Goal: Information Seeking & Learning: Find specific fact

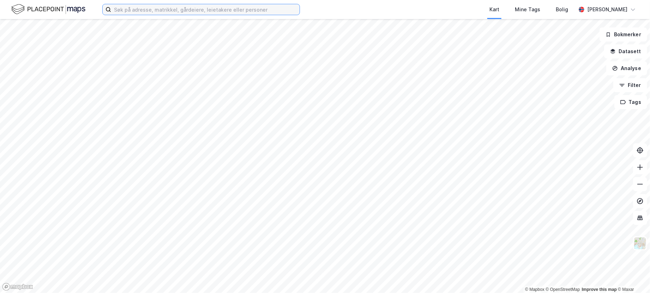
click at [162, 9] on input at bounding box center [205, 9] width 188 height 11
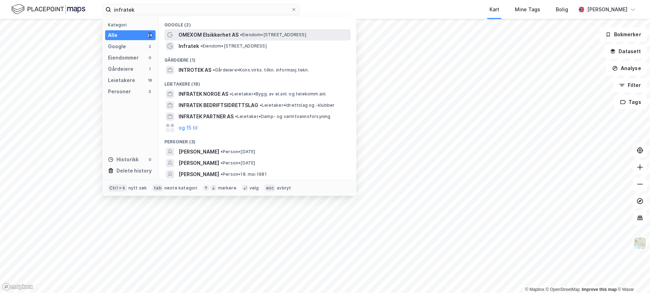
click at [261, 36] on span "• Eiendom • [STREET_ADDRESS]" at bounding box center [273, 35] width 66 height 6
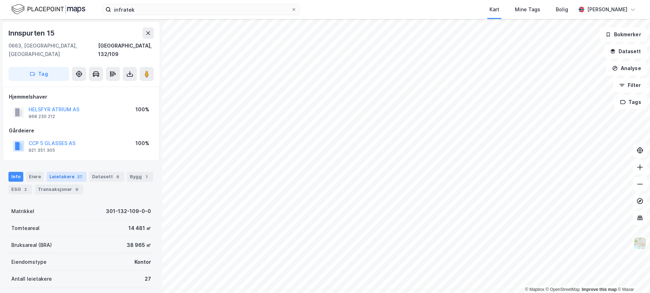
click at [70, 172] on div "Leietakere 27" at bounding box center [67, 177] width 40 height 10
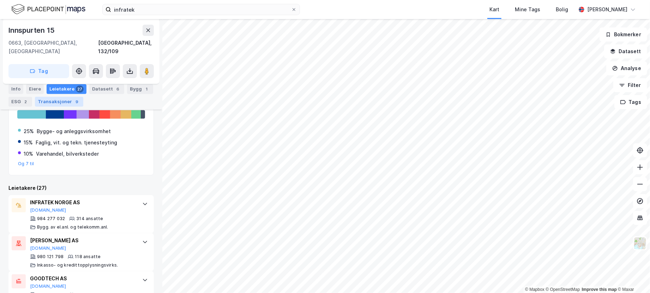
scroll to position [137, 0]
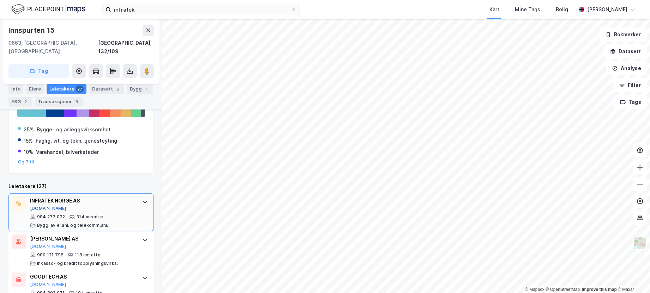
click at [39, 206] on button "[DOMAIN_NAME]" at bounding box center [48, 209] width 36 height 6
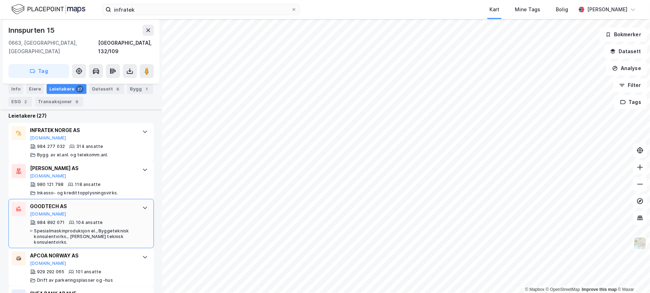
scroll to position [172, 0]
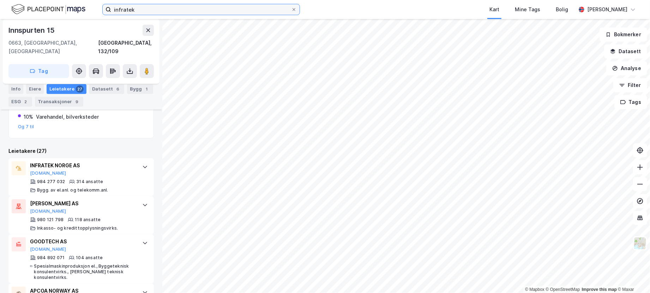
click at [145, 10] on input "infratek" at bounding box center [201, 9] width 180 height 11
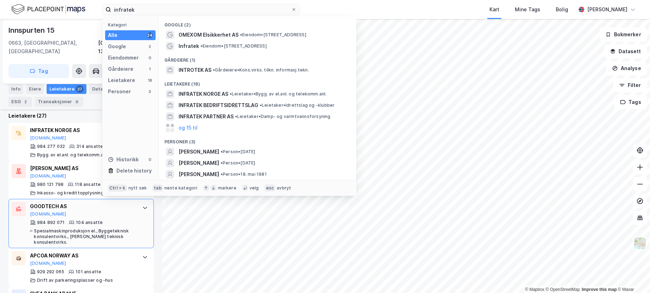
scroll to position [243, 0]
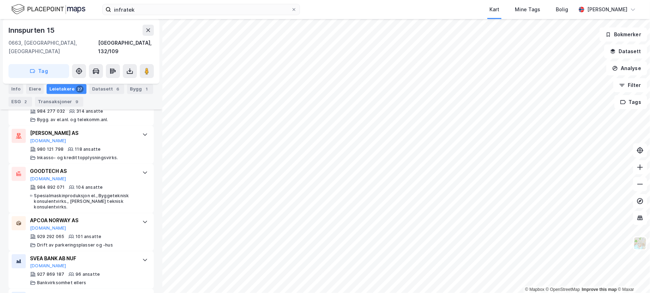
click at [71, 37] on div "[STREET_ADDRESS], 132/109" at bounding box center [80, 40] width 145 height 31
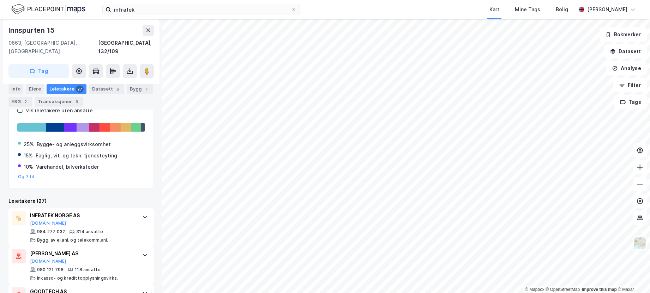
scroll to position [0, 0]
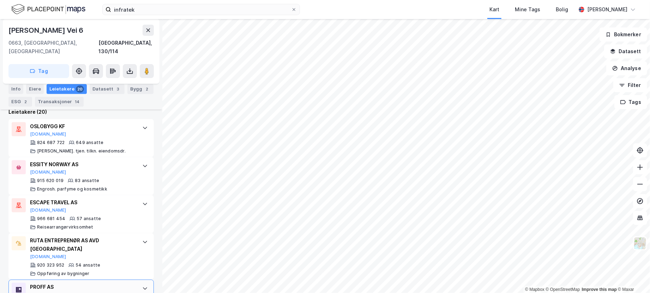
scroll to position [178, 0]
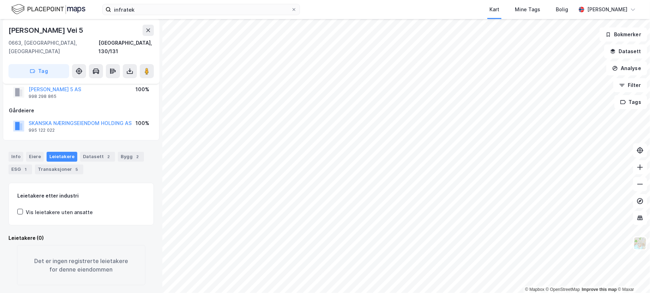
scroll to position [20, 0]
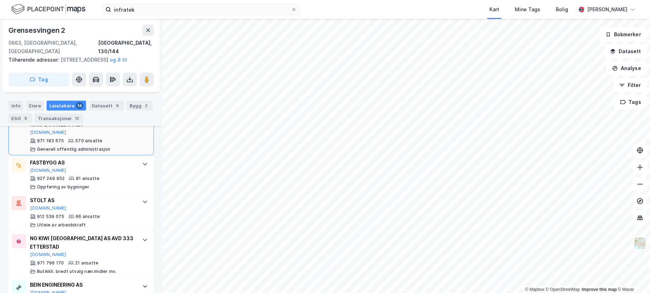
scroll to position [300, 0]
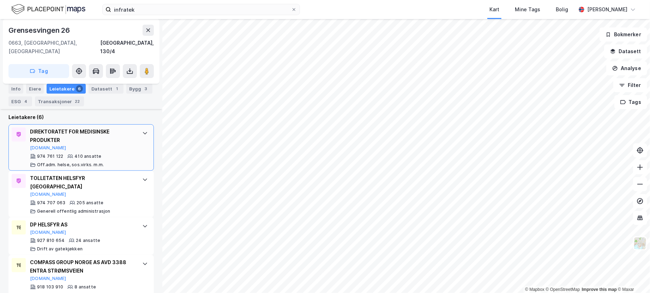
scroll to position [247, 0]
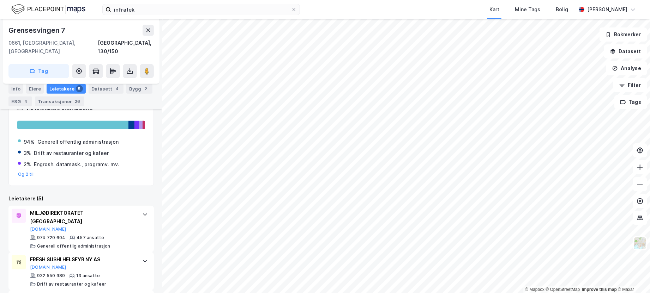
scroll to position [207, 0]
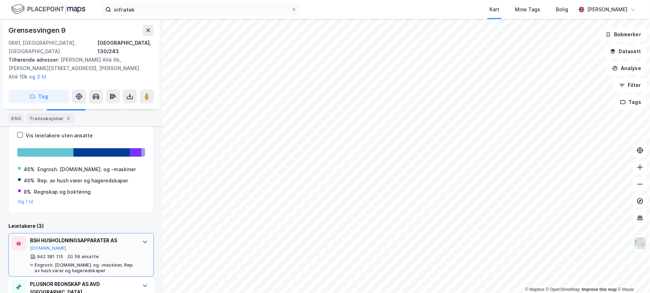
scroll to position [158, 0]
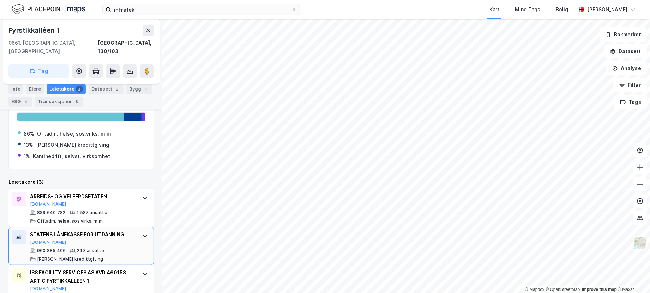
scroll to position [134, 0]
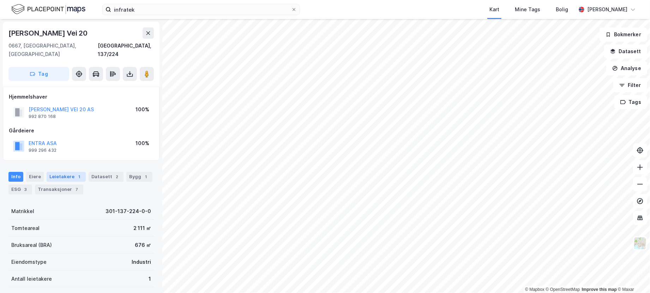
click at [65, 172] on div "Leietakere 1" at bounding box center [66, 177] width 39 height 10
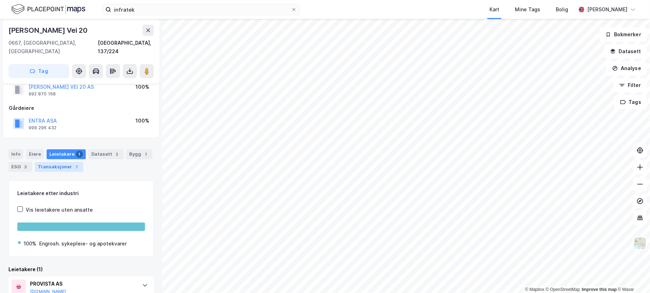
scroll to position [44, 0]
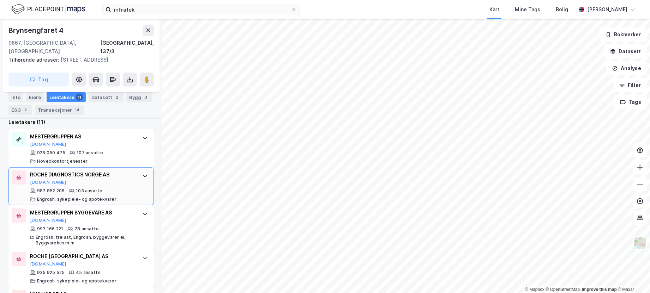
scroll to position [220, 0]
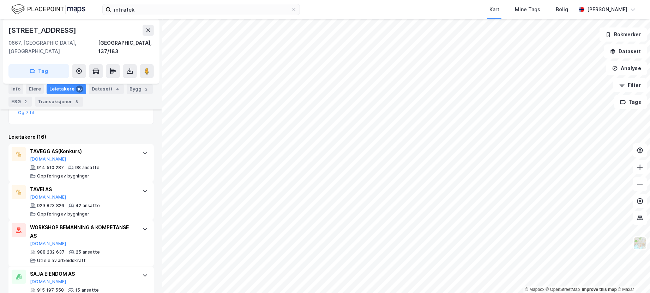
scroll to position [107, 0]
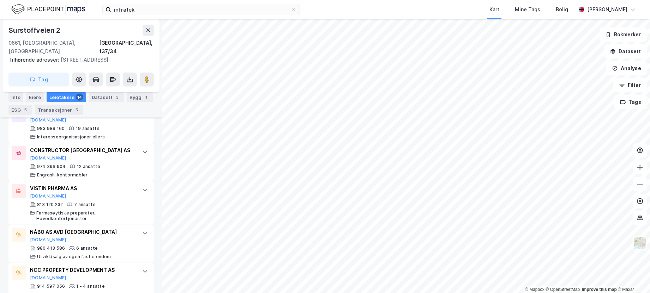
scroll to position [556, 0]
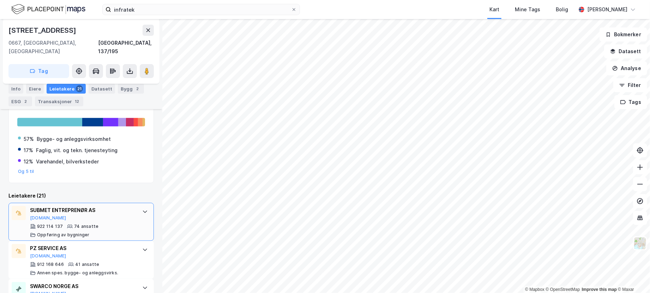
scroll to position [210, 0]
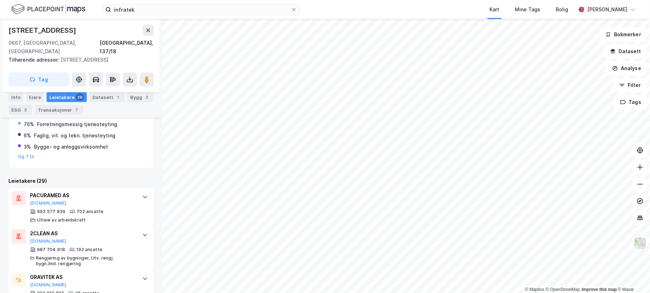
scroll to position [151, 0]
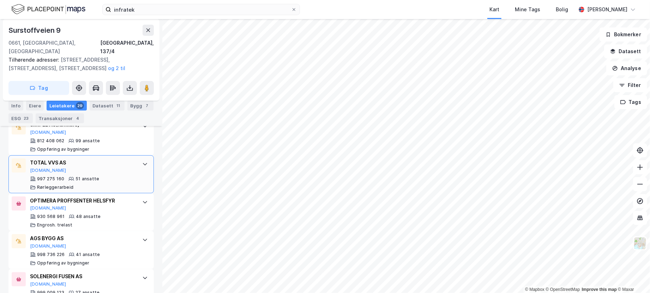
scroll to position [299, 0]
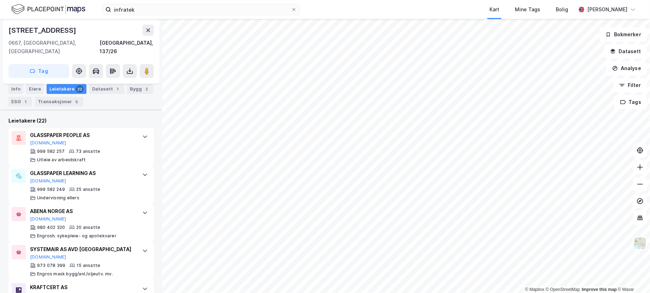
scroll to position [178, 0]
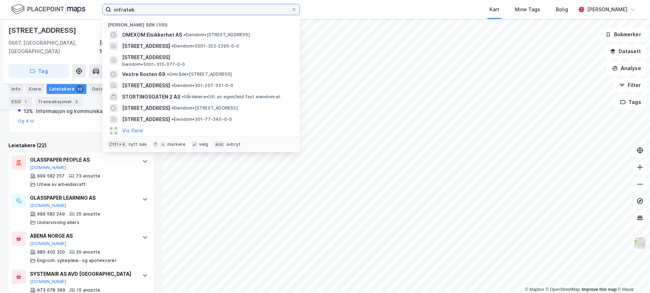
drag, startPoint x: 137, startPoint y: 11, endPoint x: 83, endPoint y: 11, distance: 54.0
click at [83, 11] on div "infratek Nylige søk (100) OMEXOM Elsikkerhet AS • Eiendom • [STREET_ADDRESS] • …" at bounding box center [325, 9] width 650 height 19
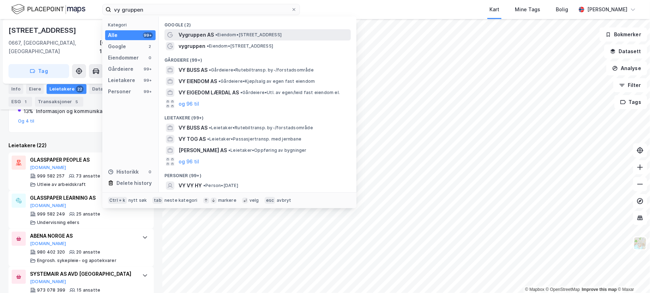
click at [258, 35] on span "• Eiendom • [STREET_ADDRESS]" at bounding box center [248, 35] width 66 height 6
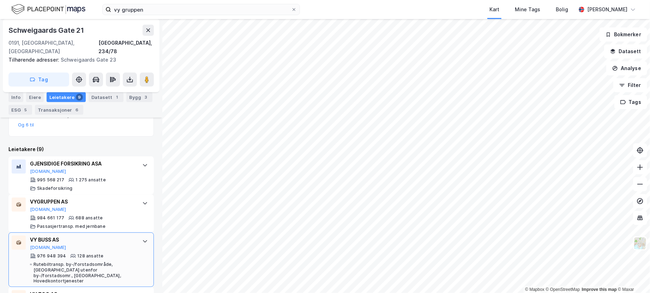
scroll to position [168, 0]
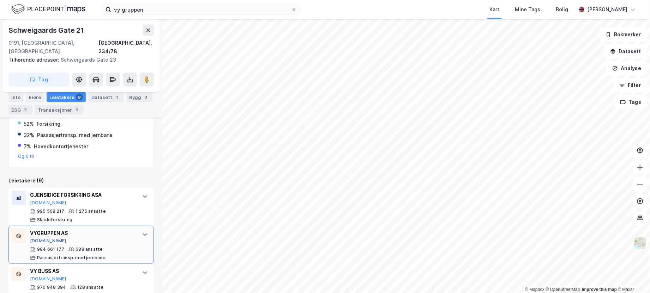
click at [35, 238] on button "[DOMAIN_NAME]" at bounding box center [48, 241] width 36 height 6
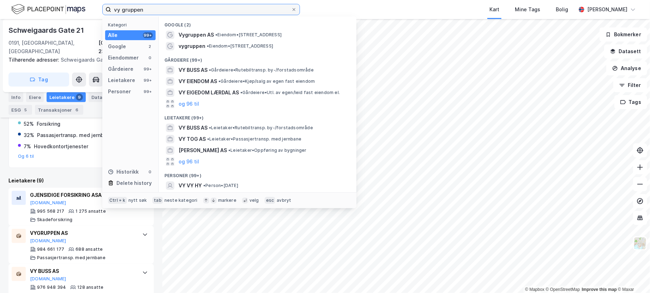
drag, startPoint x: 164, startPoint y: 12, endPoint x: 73, endPoint y: 7, distance: 90.4
click at [73, 7] on div "vy gruppen Kategori Alle 99+ Google 2 Eiendommer 0 Gårdeiere 99+ Leietakere 99+…" at bounding box center [325, 9] width 650 height 19
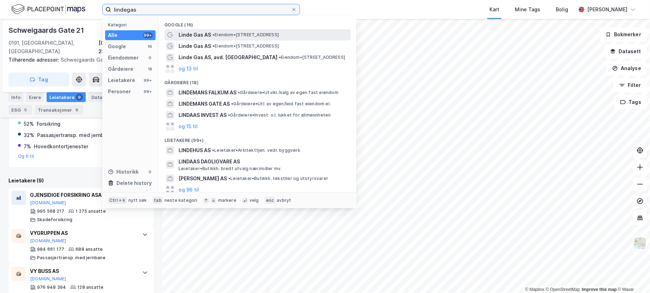
type input "lindegas"
click at [210, 33] on div "Linde Gas AS • Eiendom • [STREET_ADDRESS]" at bounding box center [263, 35] width 171 height 8
